Goal: Transaction & Acquisition: Book appointment/travel/reservation

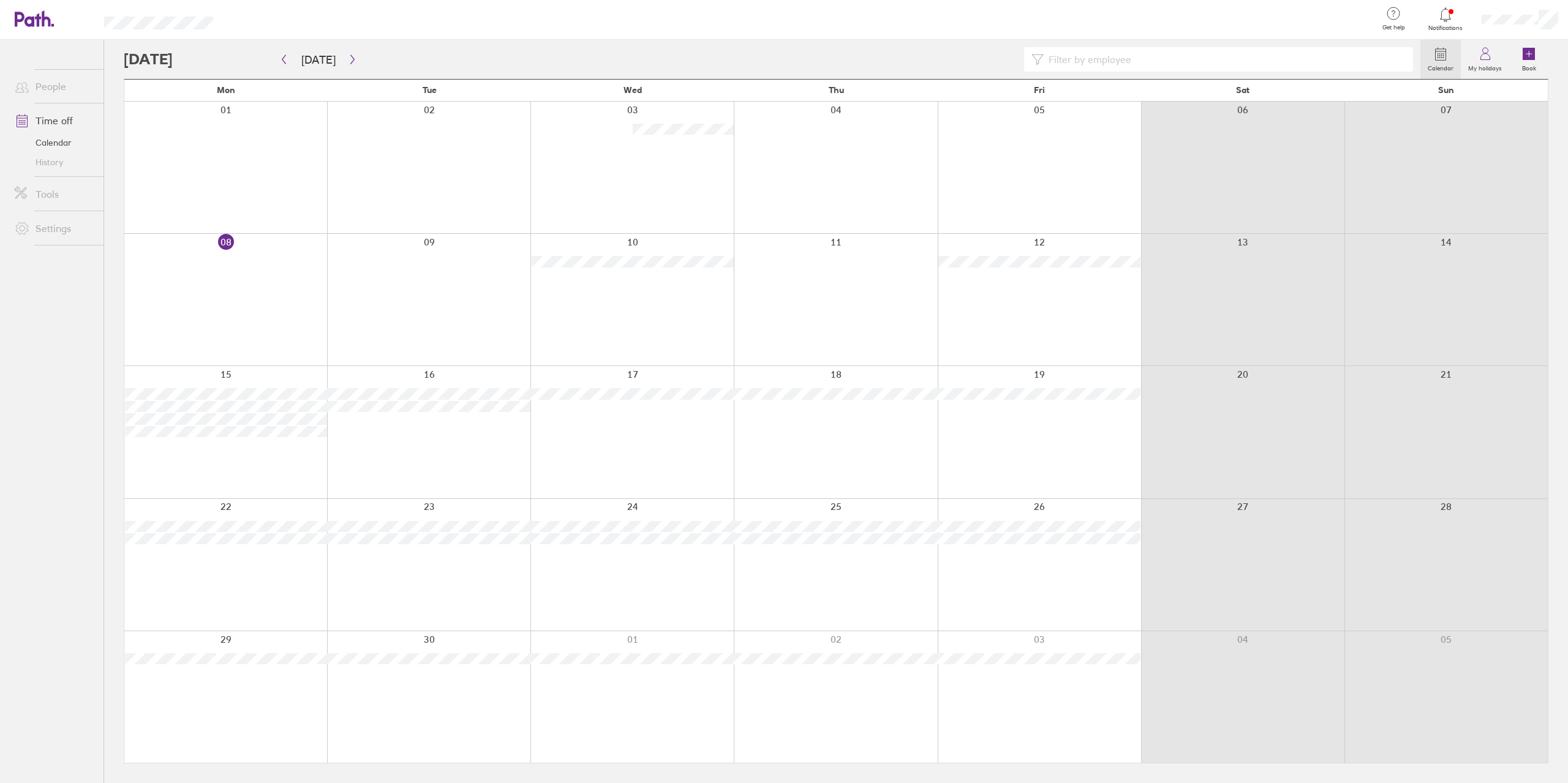
click at [247, 564] on div at bounding box center [226, 565] width 203 height 132
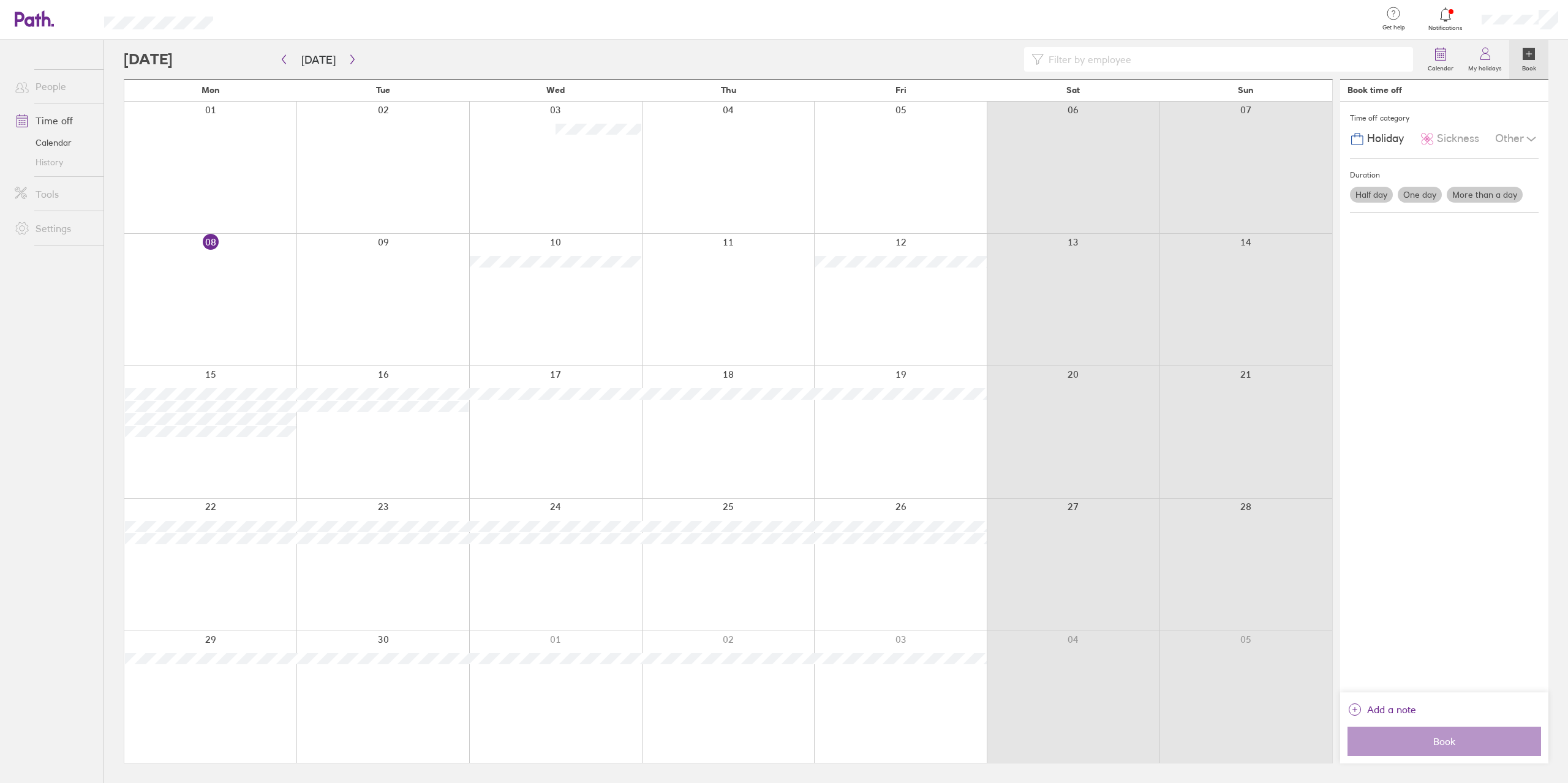
click at [1381, 138] on span "Holiday" at bounding box center [1385, 139] width 37 height 13
click at [1422, 193] on label "One day" at bounding box center [1420, 195] width 44 height 16
click at [0, 0] on input "One day" at bounding box center [0, 0] width 0 height 0
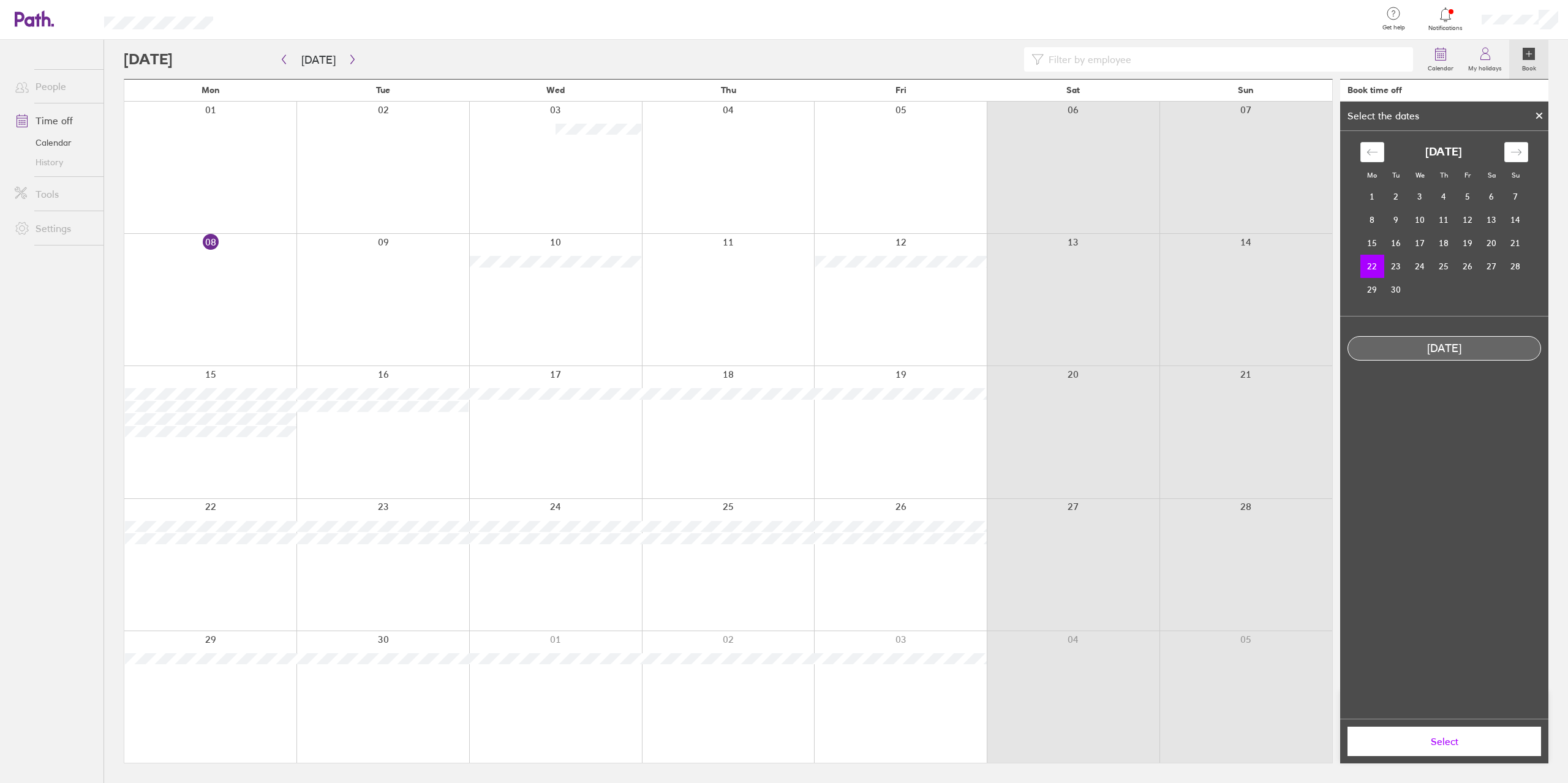
click at [1374, 266] on td "22" at bounding box center [1372, 266] width 24 height 23
click at [1444, 742] on span "Select" at bounding box center [1444, 741] width 176 height 11
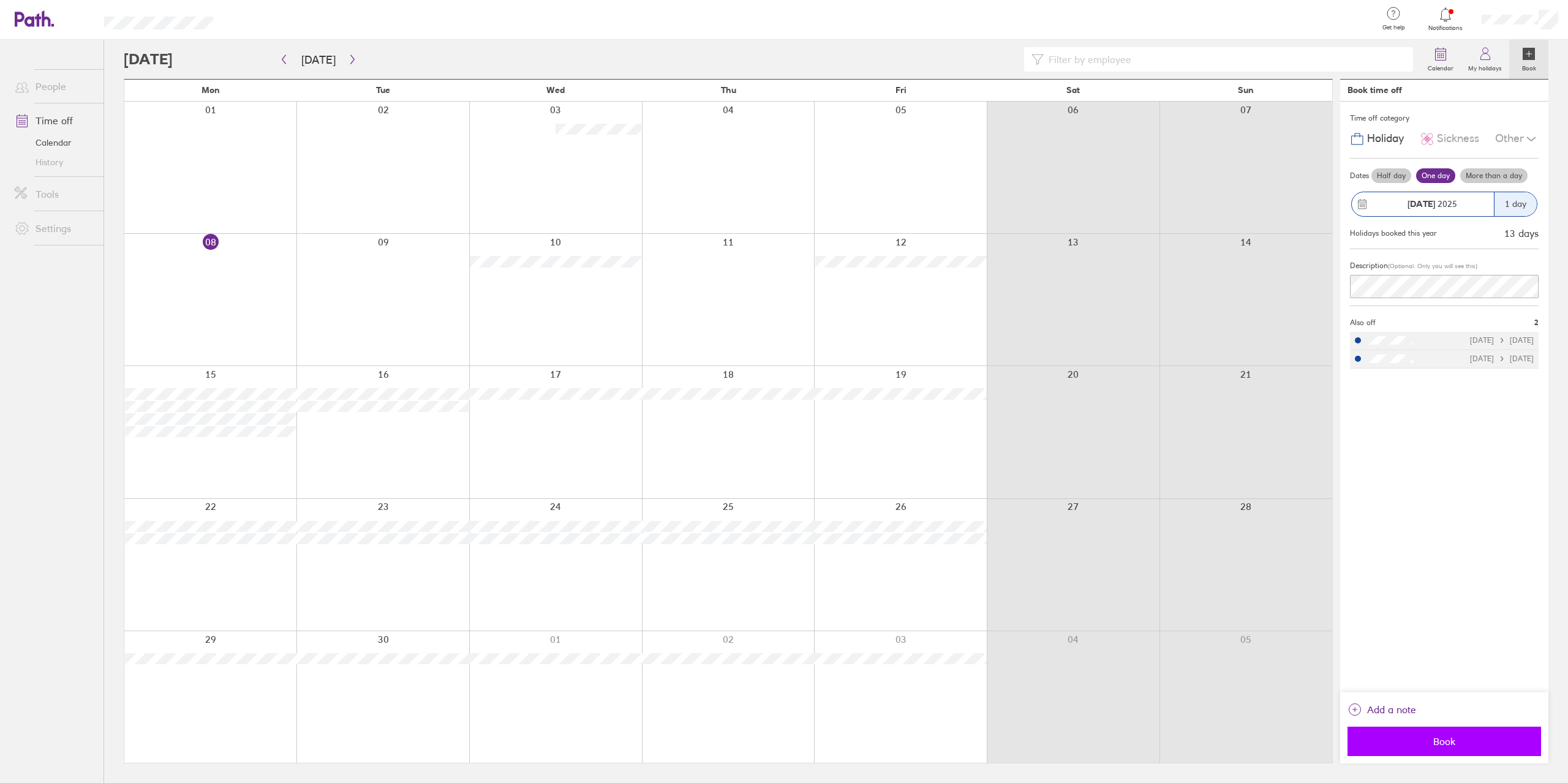
click at [1427, 735] on button "Book" at bounding box center [1444, 742] width 193 height 29
